Goal: Check status: Check status

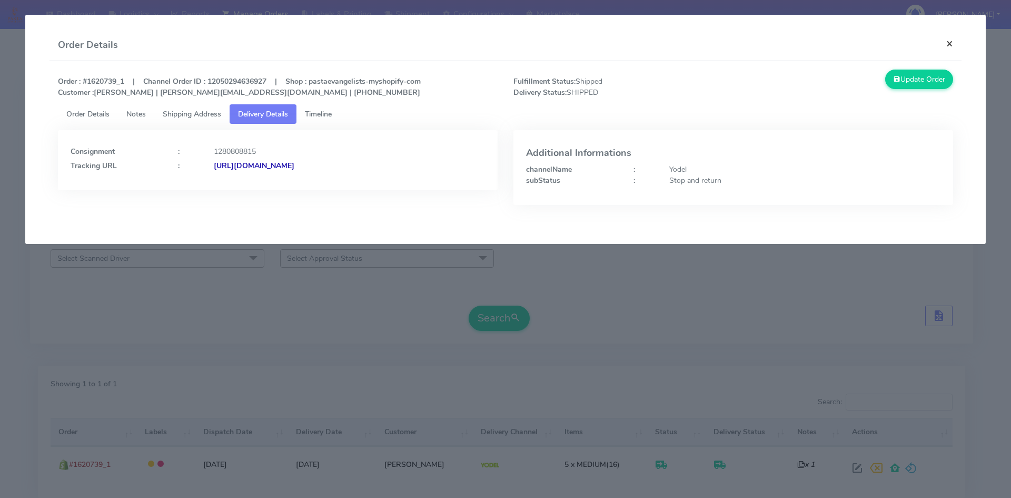
click at [948, 41] on button "×" at bounding box center [950, 43] width 24 height 28
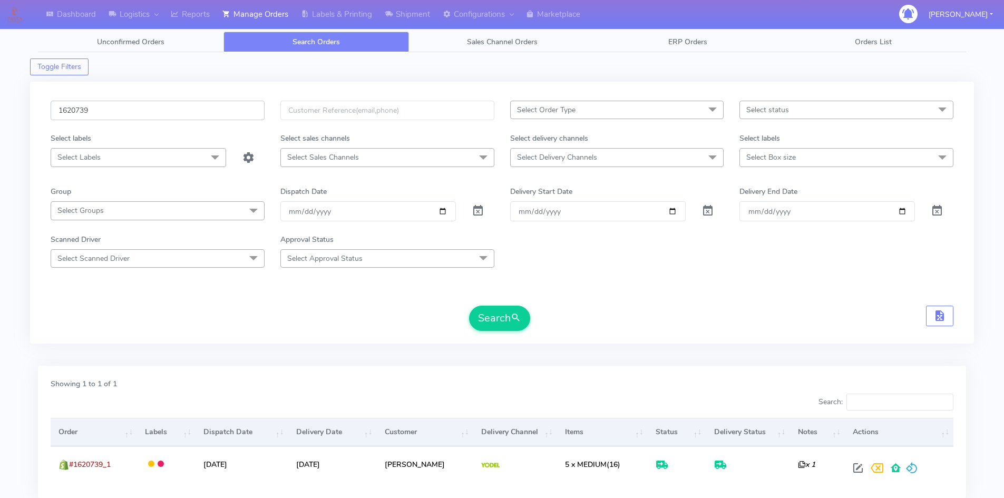
drag, startPoint x: 100, startPoint y: 114, endPoint x: 42, endPoint y: 112, distance: 58.0
click at [42, 112] on div "1620739 Select Order Type Select All MEALS ATAVI One Off Pasta Club Gift Kit Ev…" at bounding box center [501, 213] width 943 height 262
paste input "4738"
type input "1624738"
click at [500, 317] on button "Search" at bounding box center [499, 318] width 61 height 25
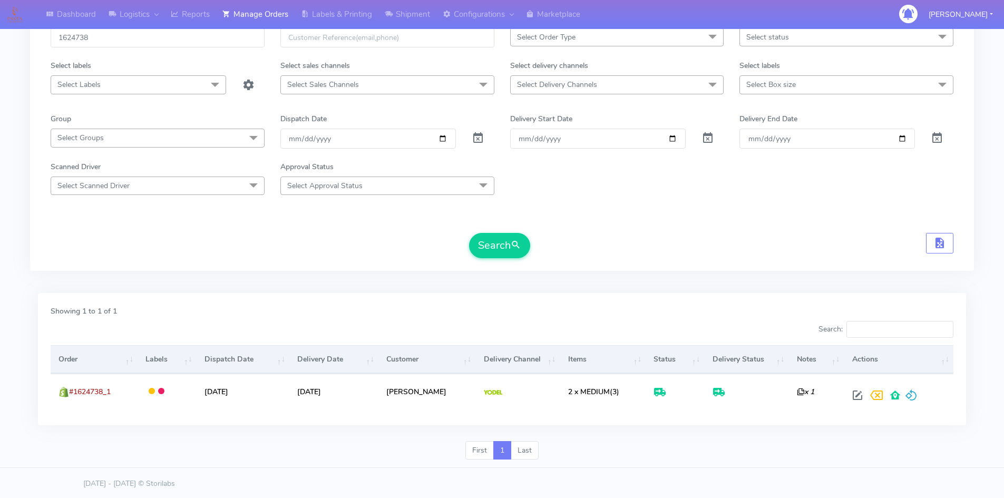
scroll to position [74, 0]
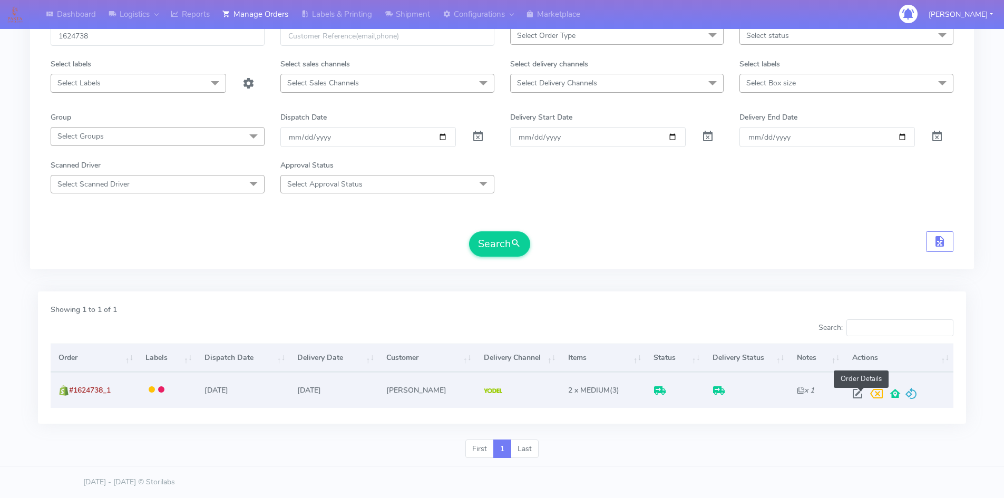
click at [859, 396] on span at bounding box center [857, 396] width 19 height 10
select select "5"
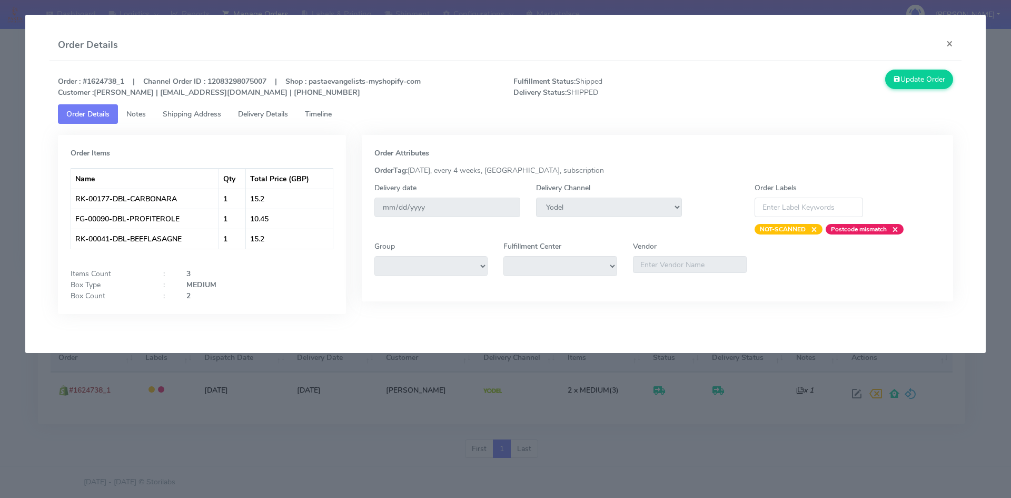
click at [328, 116] on span "Timeline" at bounding box center [318, 114] width 27 height 10
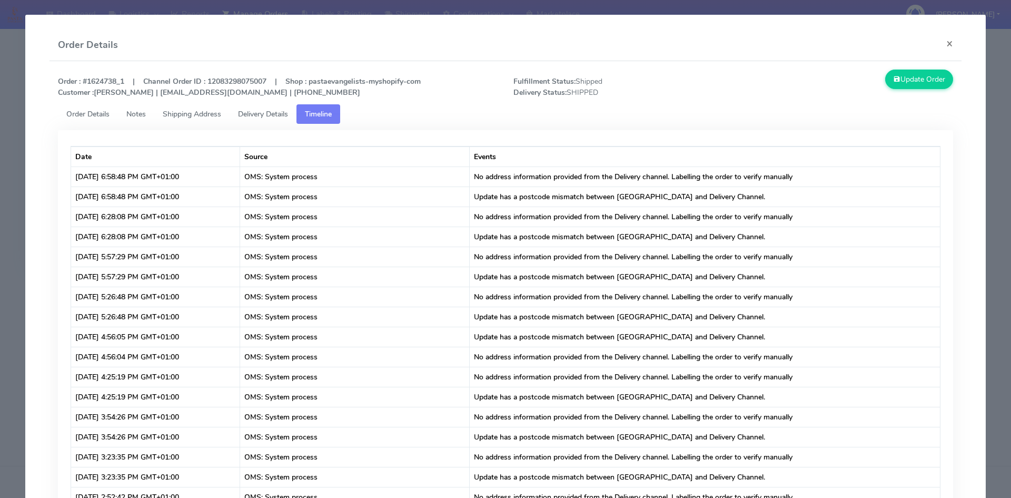
click at [262, 112] on span "Delivery Details" at bounding box center [263, 114] width 50 height 10
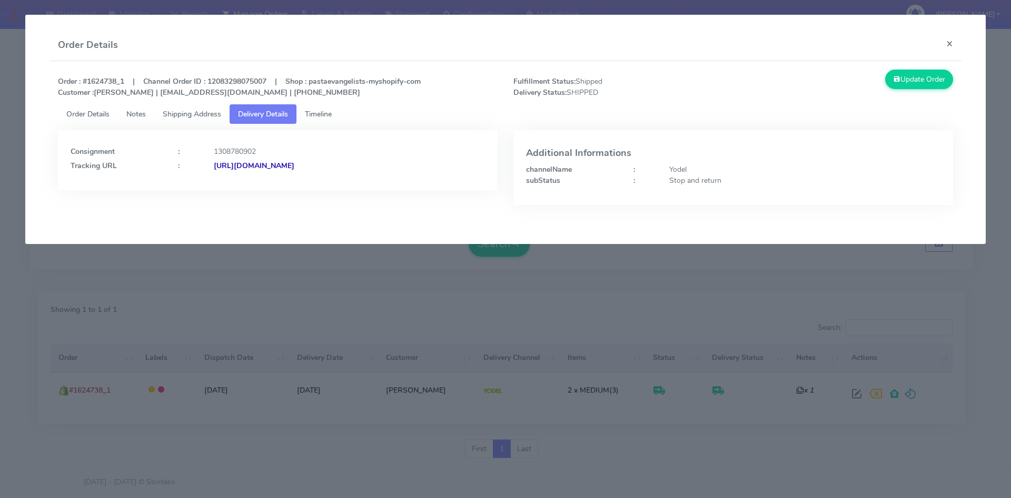
drag, startPoint x: 415, startPoint y: 164, endPoint x: 328, endPoint y: 166, distance: 87.5
click at [328, 166] on div "[URL][DOMAIN_NAME]" at bounding box center [349, 165] width 287 height 11
copy strong "JJD0002249960899799"
click at [952, 45] on button "×" at bounding box center [950, 43] width 24 height 28
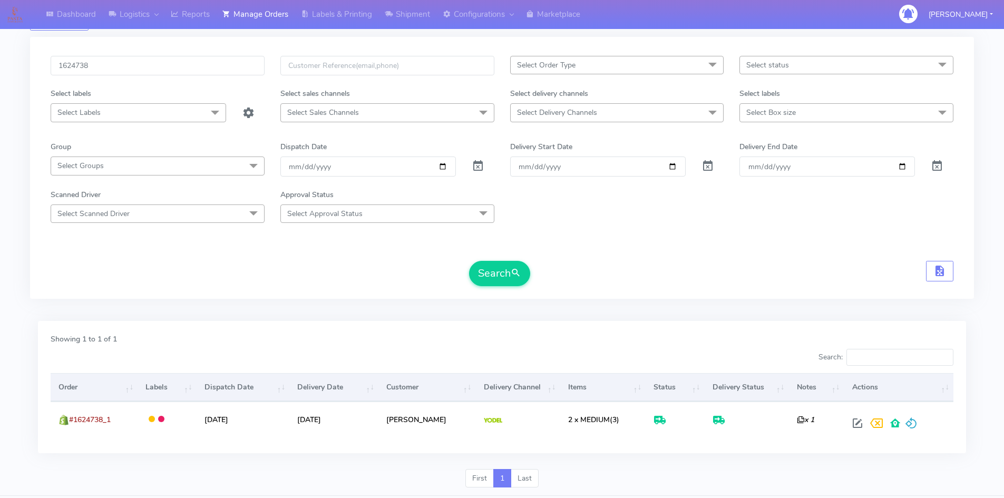
scroll to position [0, 0]
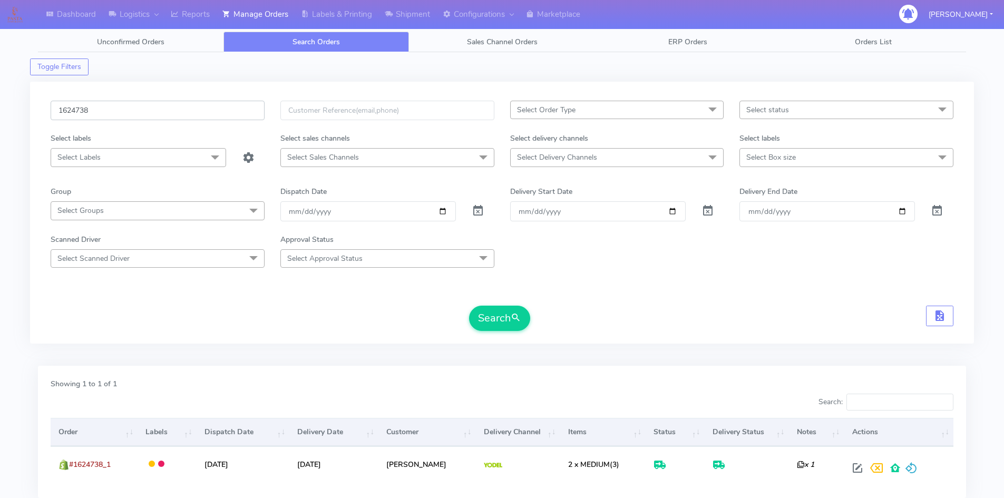
drag, startPoint x: 109, startPoint y: 110, endPoint x: 15, endPoint y: 105, distance: 93.9
click at [15, 105] on div "Dashboard Logistics London Logistics Reports Manage Orders Labels & Printing Sh…" at bounding box center [502, 280] width 1004 height 522
paste input "0"
type input "1620738"
click at [498, 320] on button "Search" at bounding box center [499, 318] width 61 height 25
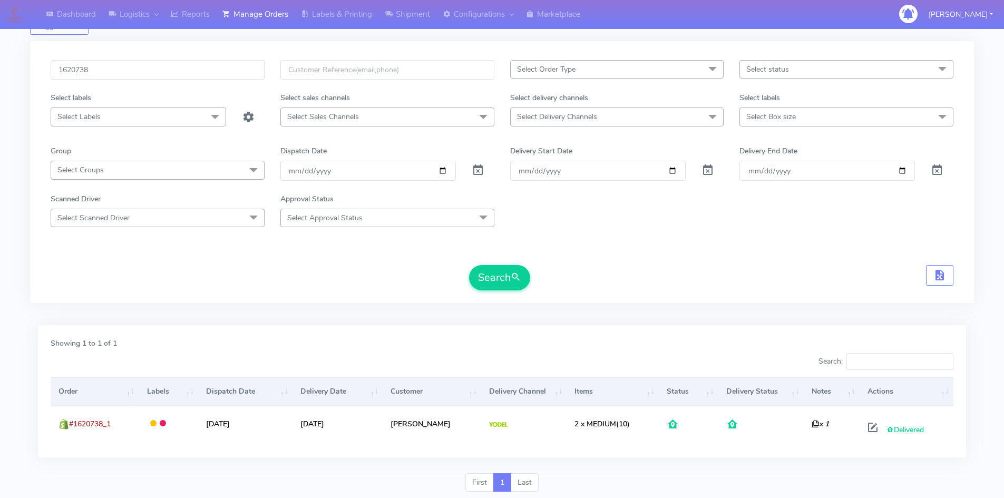
scroll to position [74, 0]
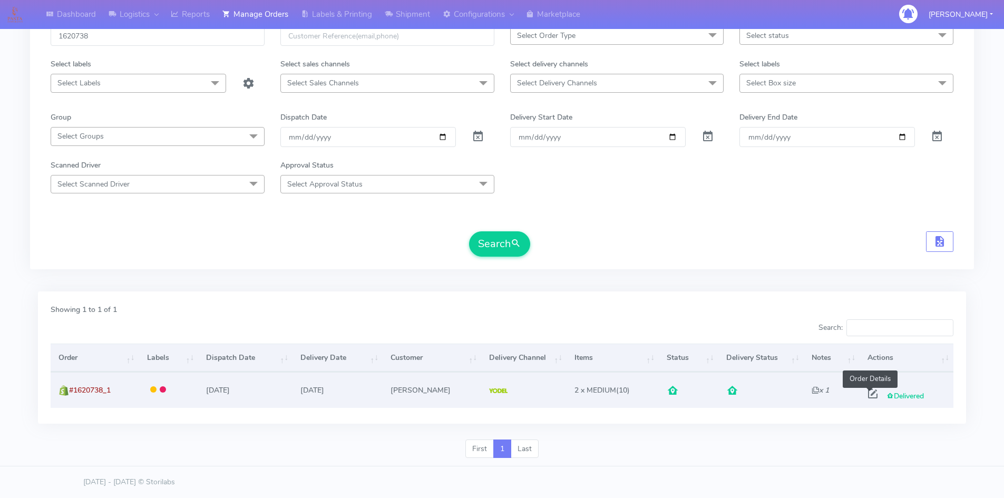
click at [869, 394] on span at bounding box center [872, 396] width 19 height 10
select select "5"
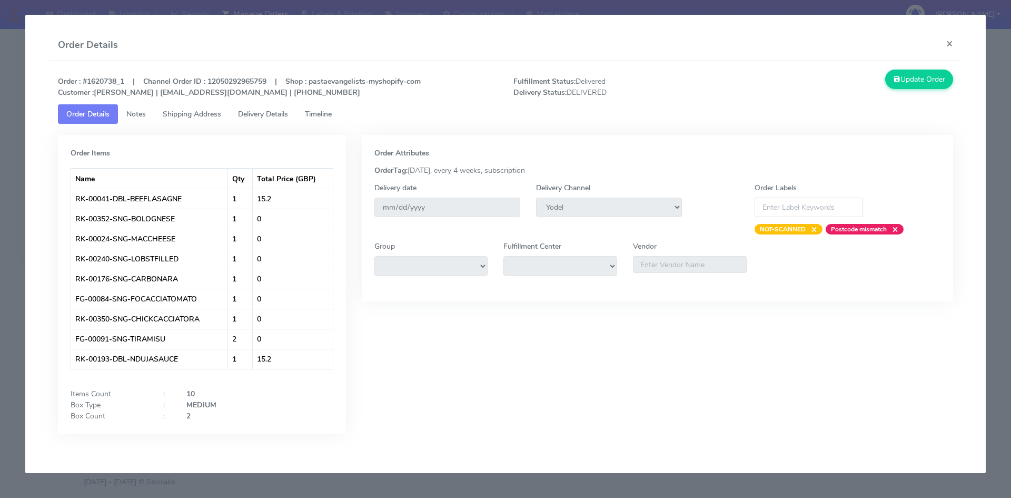
click at [140, 112] on span "Notes" at bounding box center [135, 114] width 19 height 10
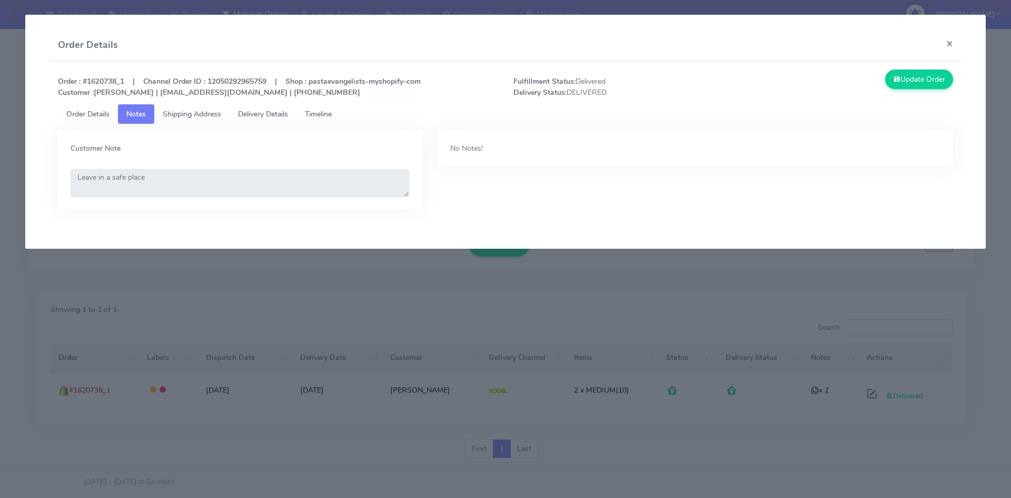
click at [320, 113] on span "Timeline" at bounding box center [318, 114] width 27 height 10
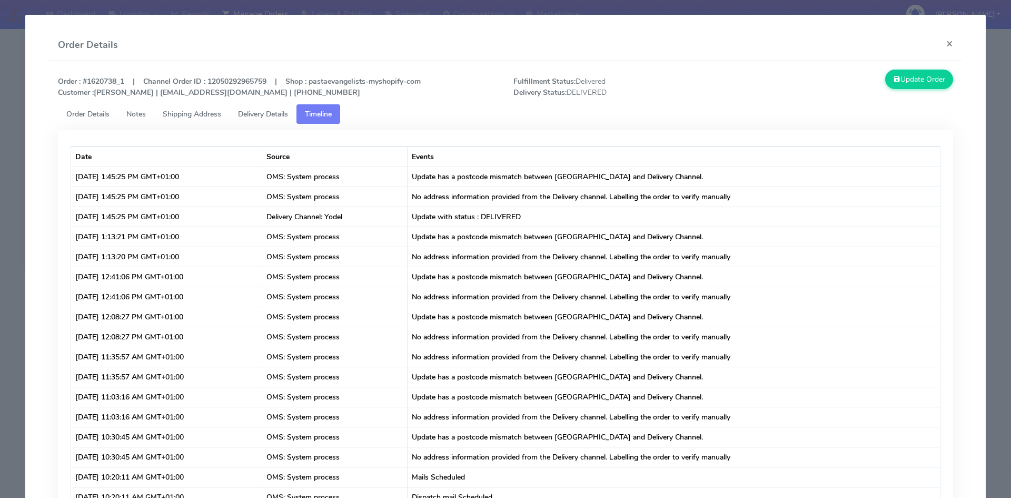
click at [273, 115] on span "Delivery Details" at bounding box center [263, 114] width 50 height 10
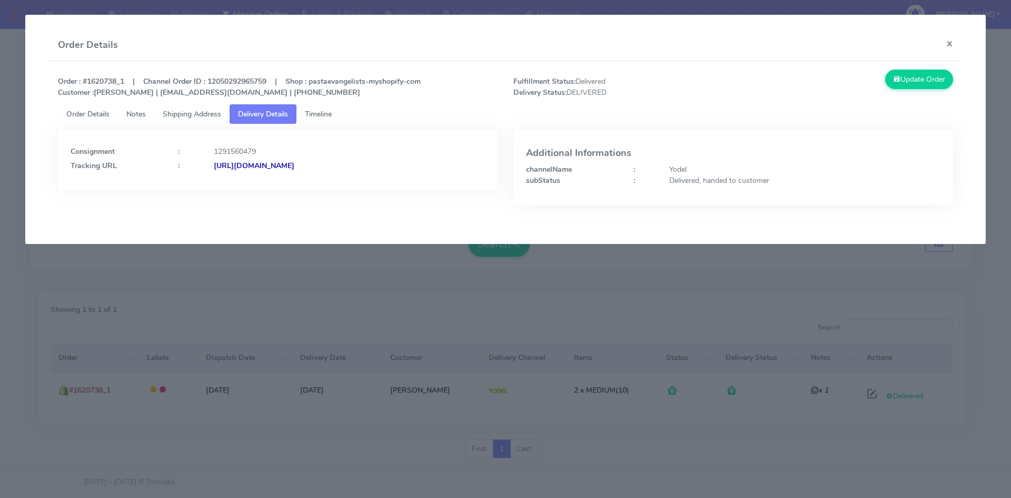
drag, startPoint x: 416, startPoint y: 164, endPoint x: 329, endPoint y: 164, distance: 87.4
click at [329, 164] on div "[URL][DOMAIN_NAME]" at bounding box center [349, 165] width 287 height 11
copy strong "JJD0002249960894823"
click at [953, 42] on button "×" at bounding box center [950, 43] width 24 height 28
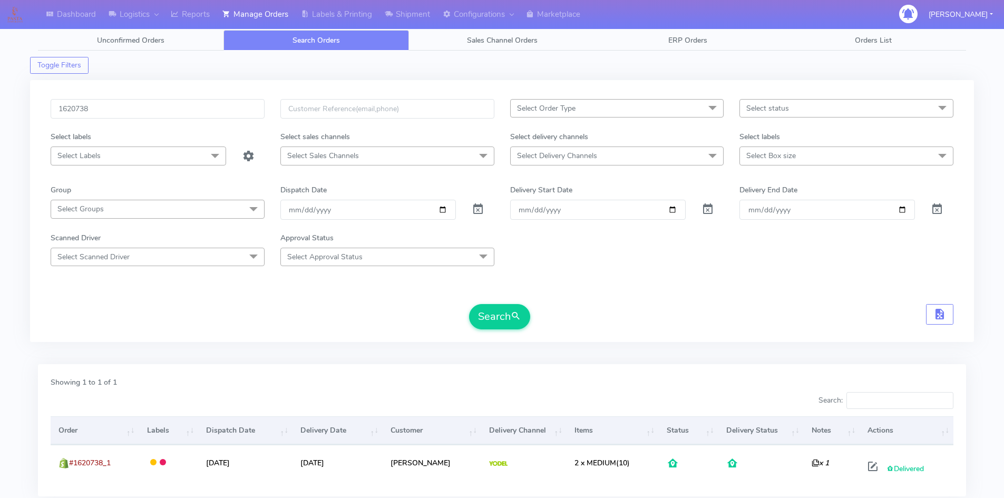
scroll to position [0, 0]
drag, startPoint x: 97, startPoint y: 109, endPoint x: 8, endPoint y: 111, distance: 89.0
click at [8, 111] on div "Dashboard Logistics London Logistics Reports Manage Orders Labels & Printing Sh…" at bounding box center [502, 280] width 1004 height 522
paste input "19194"
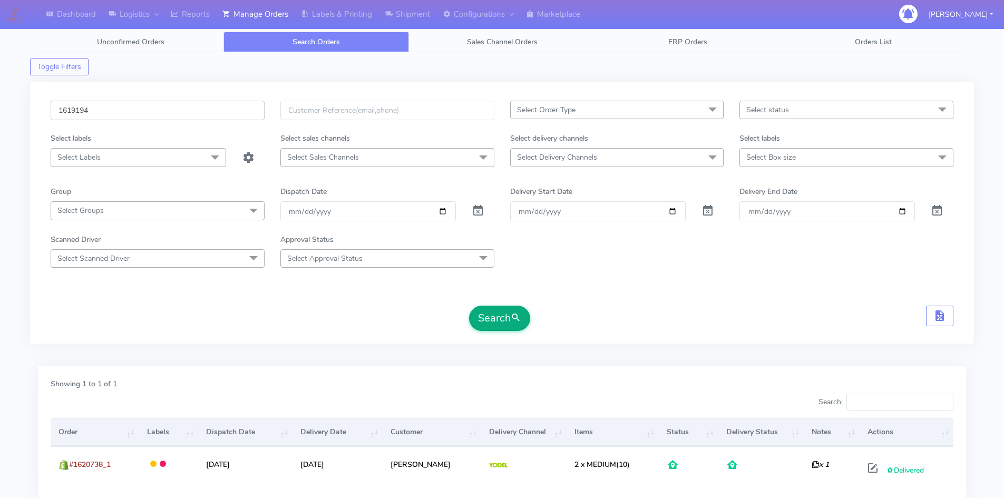
type input "1619194"
click at [493, 322] on button "Search" at bounding box center [499, 318] width 61 height 25
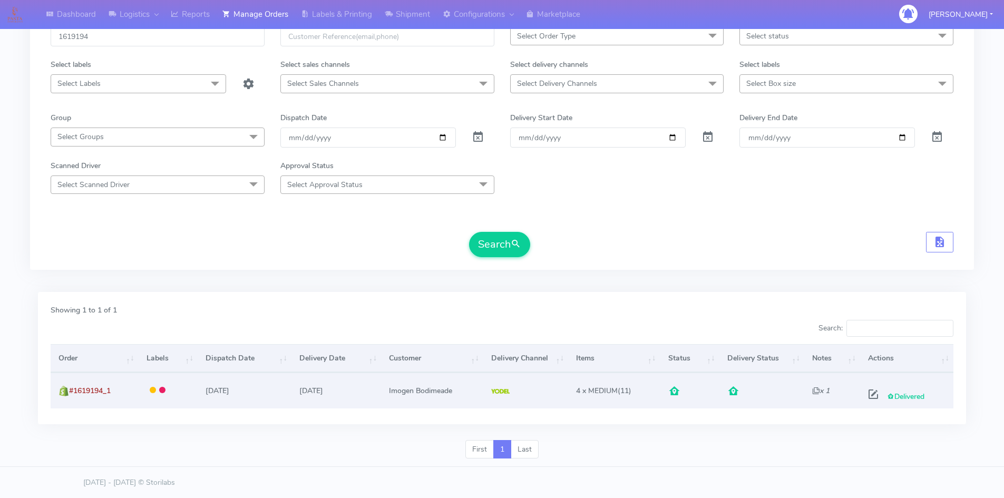
scroll to position [74, 0]
click at [872, 395] on span at bounding box center [872, 396] width 19 height 10
select select "5"
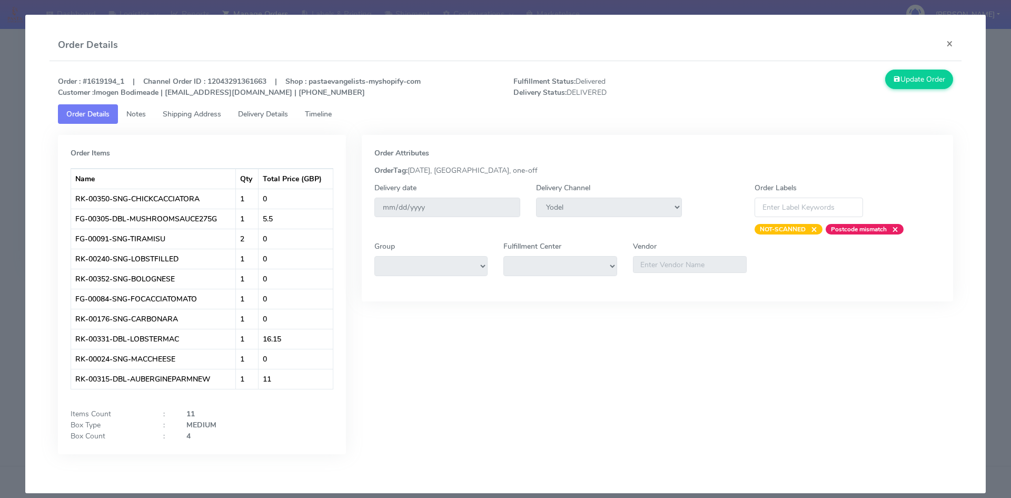
click at [323, 114] on span "Timeline" at bounding box center [318, 114] width 27 height 10
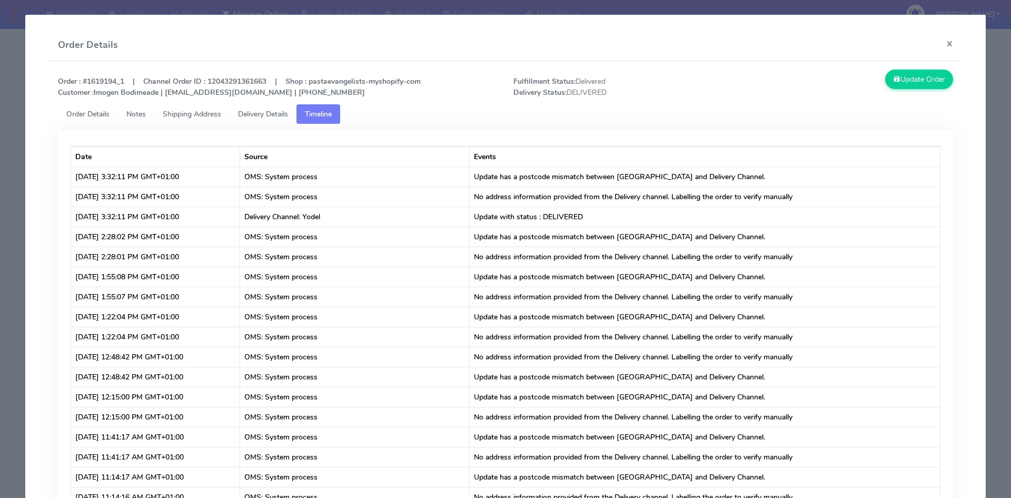
click at [271, 113] on span "Delivery Details" at bounding box center [263, 114] width 50 height 10
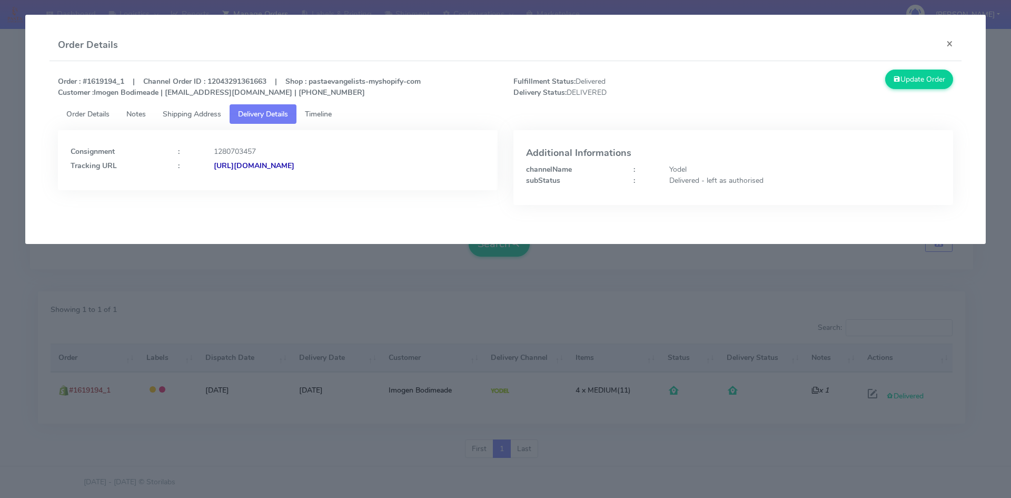
drag, startPoint x: 417, startPoint y: 163, endPoint x: 329, endPoint y: 165, distance: 88.5
click at [329, 165] on div "[URL][DOMAIN_NAME]" at bounding box center [349, 165] width 287 height 11
click at [955, 45] on button "×" at bounding box center [950, 43] width 24 height 28
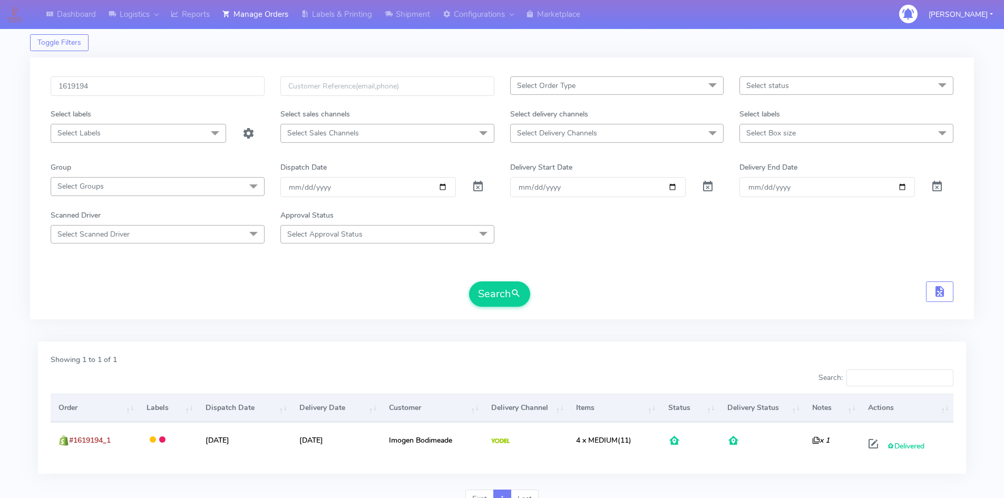
scroll to position [0, 0]
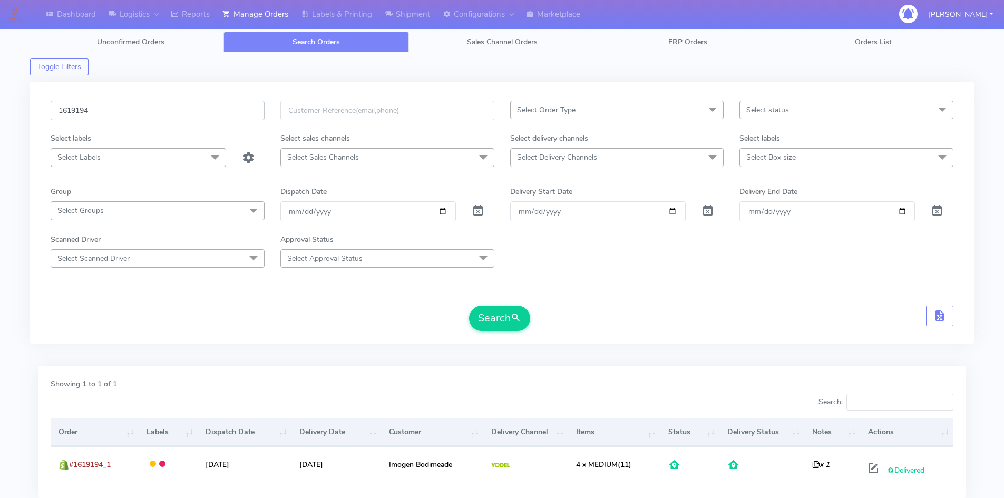
drag, startPoint x: 109, startPoint y: 109, endPoint x: 31, endPoint y: 106, distance: 78.0
click at [32, 107] on div "1619194 Select Order Type Select All MEALS ATAVI One Off Pasta Club Gift Kit Ev…" at bounding box center [501, 213] width 943 height 262
paste input "22260"
type input "1622260"
click at [511, 319] on span "submit" at bounding box center [515, 318] width 11 height 14
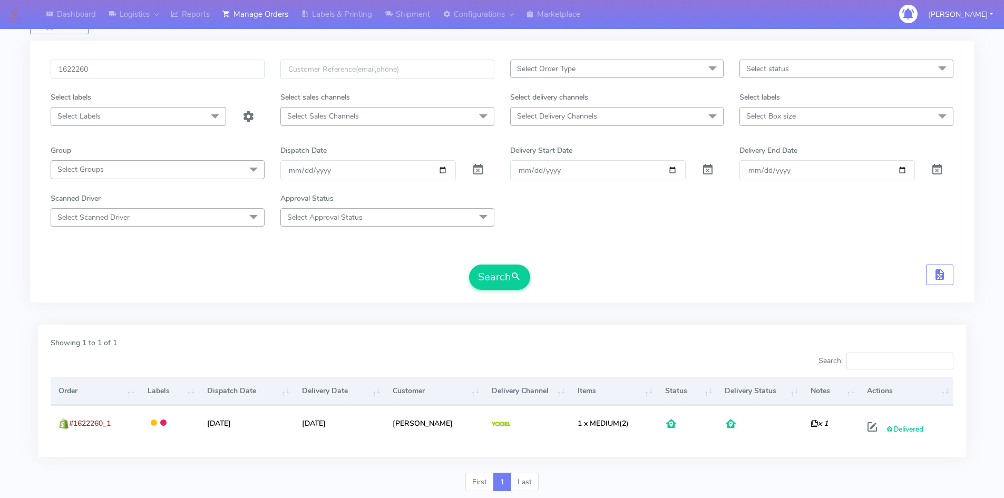
scroll to position [74, 0]
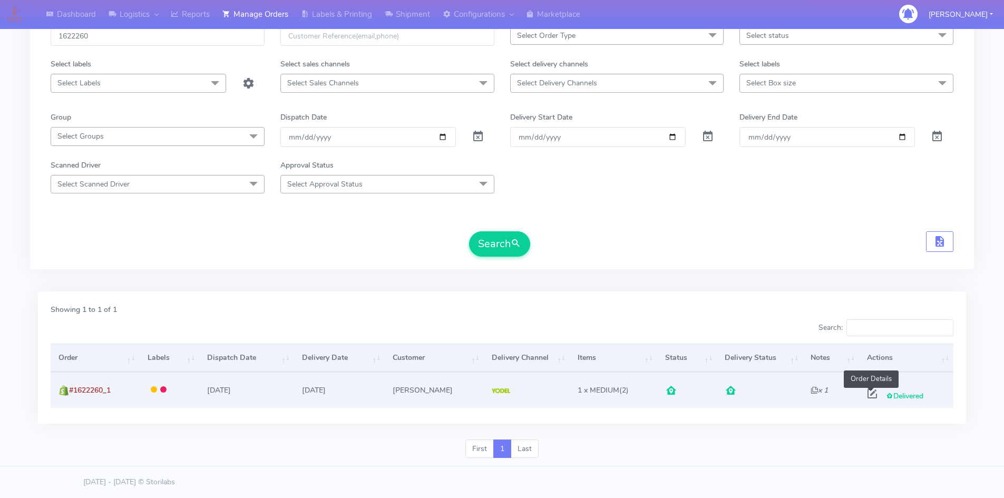
click at [867, 394] on span at bounding box center [871, 396] width 19 height 10
select select "5"
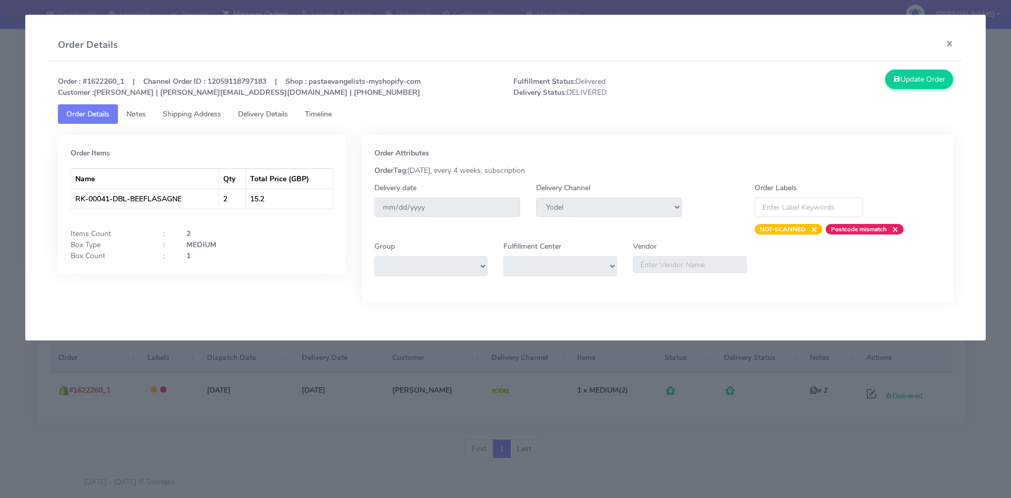
click at [328, 115] on span "Timeline" at bounding box center [318, 114] width 27 height 10
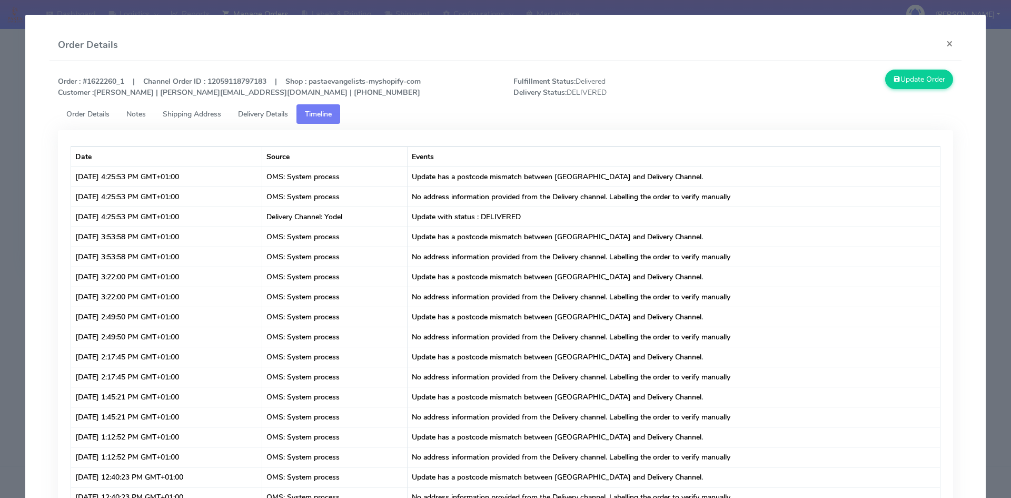
click at [272, 121] on link "Delivery Details" at bounding box center [263, 113] width 67 height 19
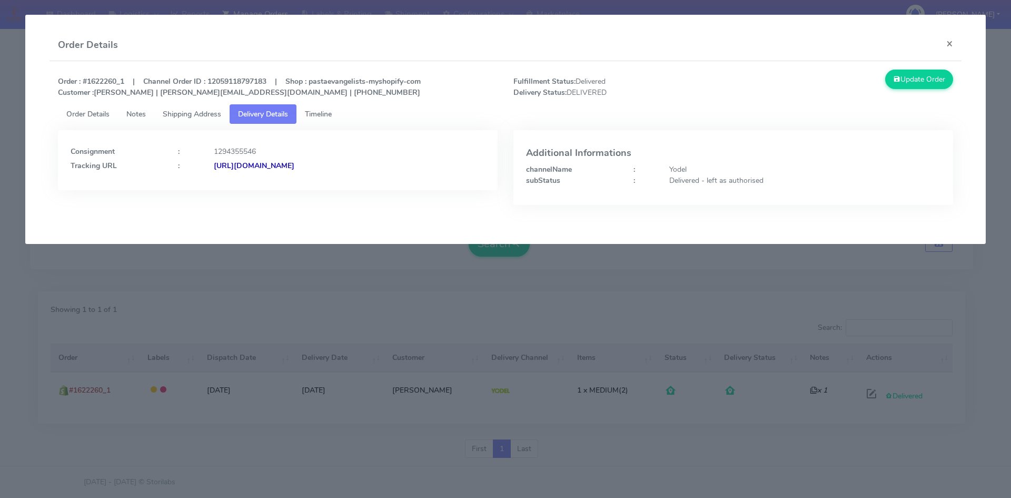
drag, startPoint x: 394, startPoint y: 165, endPoint x: 328, endPoint y: 166, distance: 66.4
click at [328, 166] on div "[URL][DOMAIN_NAME]" at bounding box center [349, 165] width 287 height 11
click at [326, 110] on span "Timeline" at bounding box center [318, 114] width 27 height 10
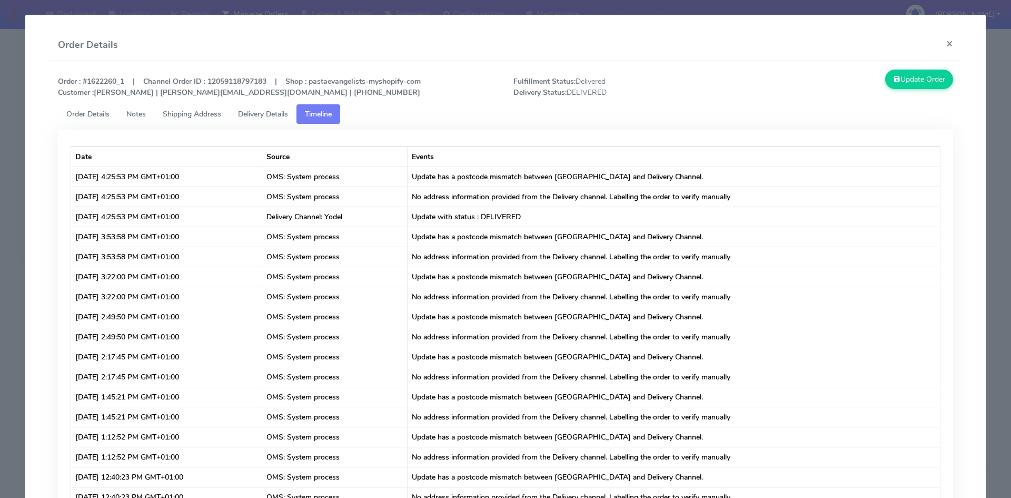
click at [93, 112] on span "Order Details" at bounding box center [87, 114] width 43 height 10
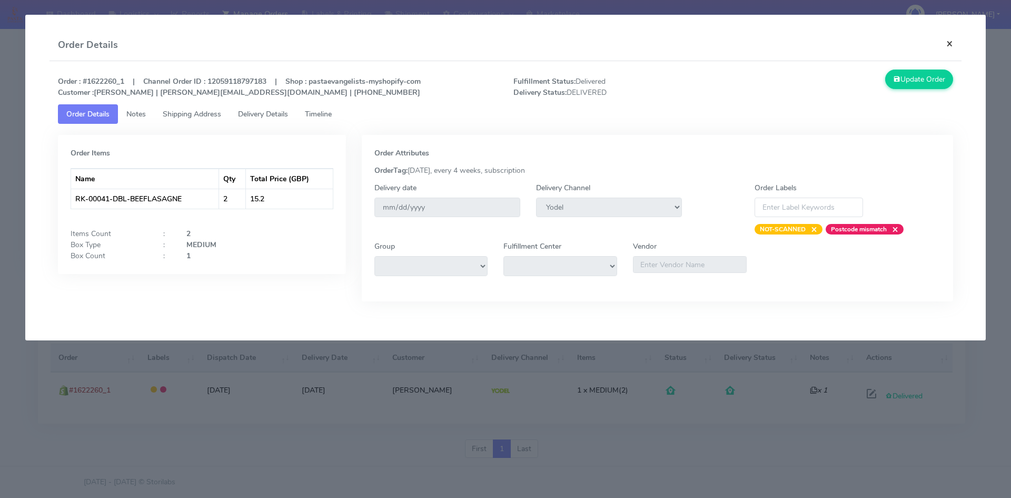
click at [953, 43] on button "×" at bounding box center [950, 43] width 24 height 28
